Goal: Transaction & Acquisition: Book appointment/travel/reservation

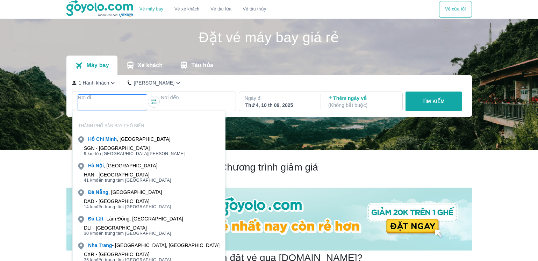
scroll to position [40, 0]
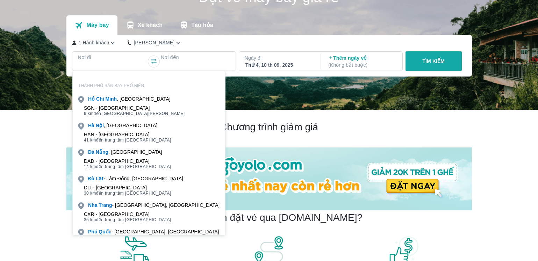
click at [138, 156] on div "[GEOGRAPHIC_DATA] , [GEOGRAPHIC_DATA]" at bounding box center [149, 152] width 152 height 10
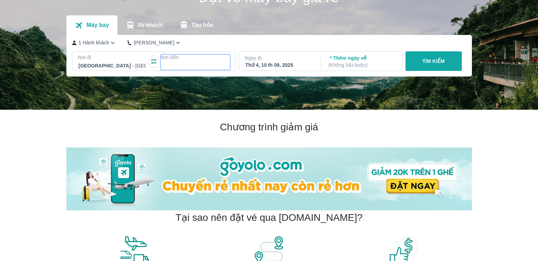
click at [185, 64] on div at bounding box center [195, 65] width 68 height 8
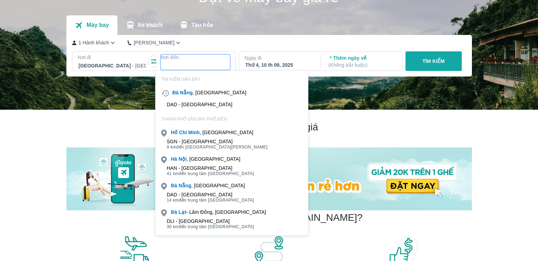
click at [194, 171] on span "41 km đến trung tâm [GEOGRAPHIC_DATA]" at bounding box center [210, 174] width 87 height 6
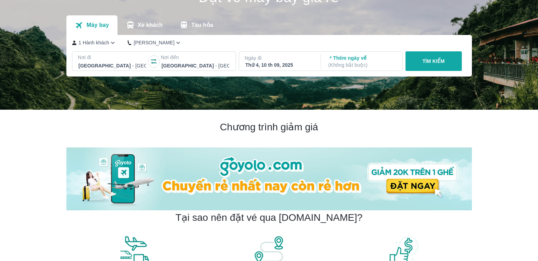
click at [290, 61] on p "Ngày đi" at bounding box center [279, 57] width 69 height 7
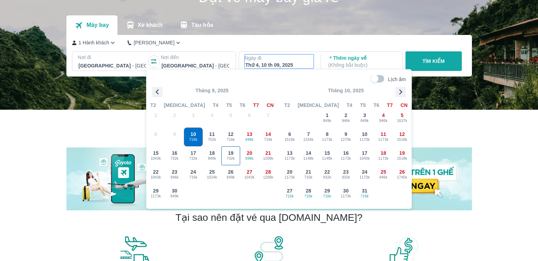
click at [236, 155] on div "19 732k" at bounding box center [230, 156] width 18 height 18
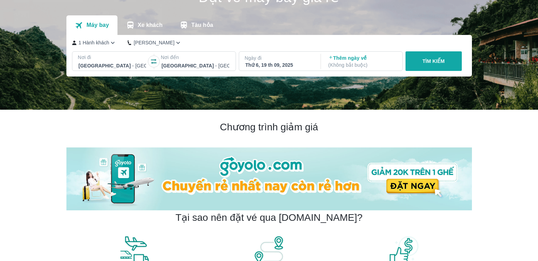
click at [445, 70] on button "TÌM KIẾM" at bounding box center [433, 61] width 56 height 20
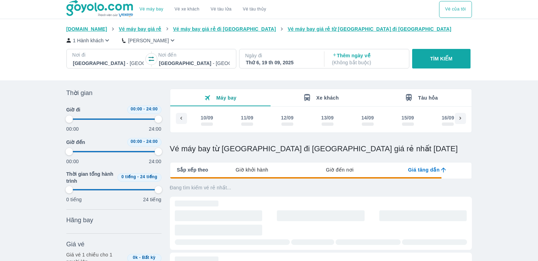
scroll to position [0, 145]
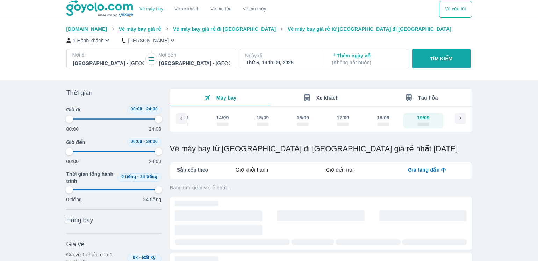
type input "97.9166666666667"
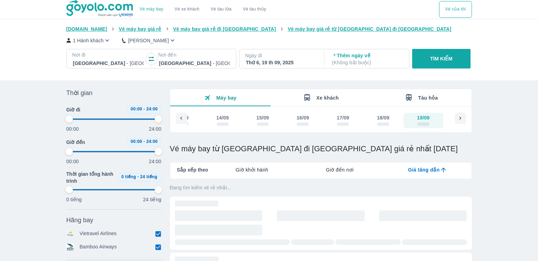
type input "97.9166666666667"
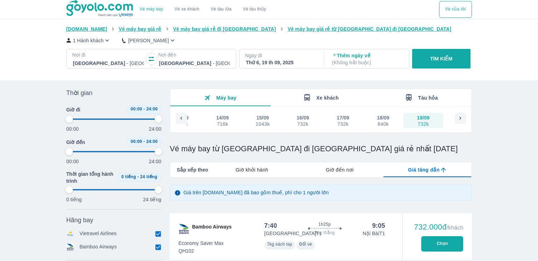
scroll to position [105, 0]
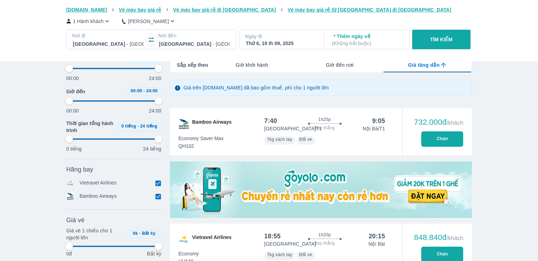
type input "97.9166666666667"
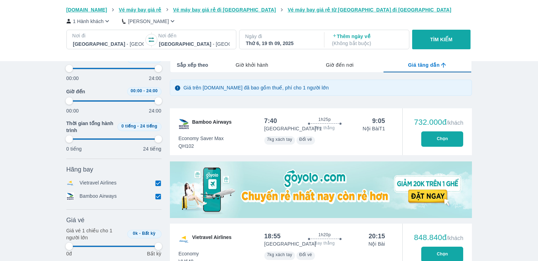
type input "97.9166666666667"
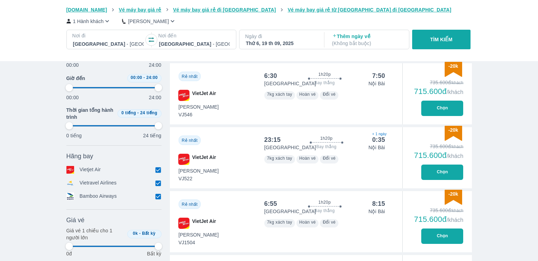
type input "97.9166666666667"
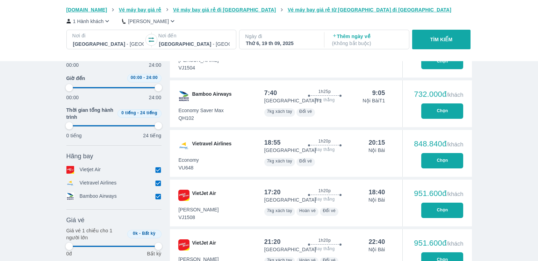
type input "97.9166666666667"
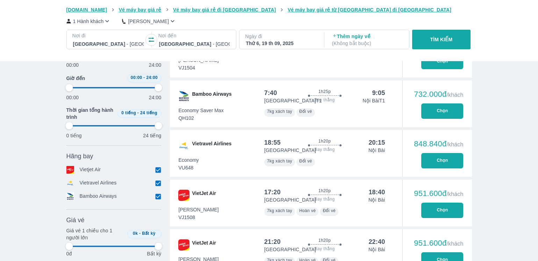
type input "97.9166666666667"
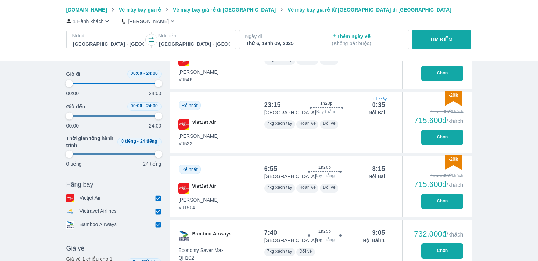
scroll to position [175, 0]
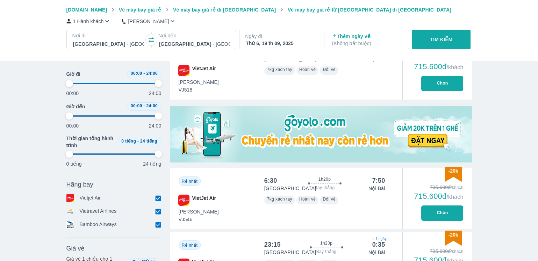
type input "97.9166666666667"
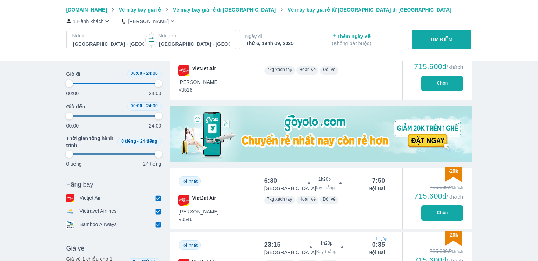
type input "97.9166666666667"
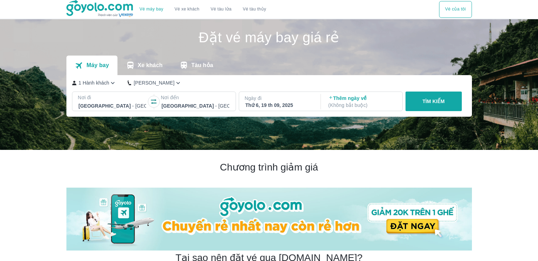
click at [263, 98] on p "Ngày đi" at bounding box center [279, 98] width 69 height 7
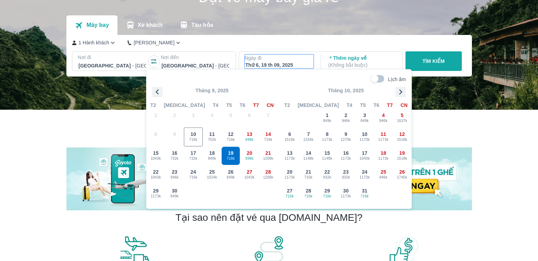
click at [399, 91] on icon "button" at bounding box center [400, 92] width 10 height 10
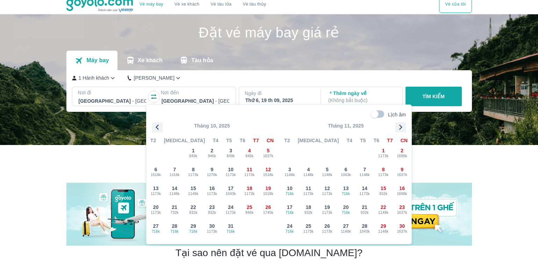
scroll to position [0, 0]
